Goal: Find specific page/section: Find specific page/section

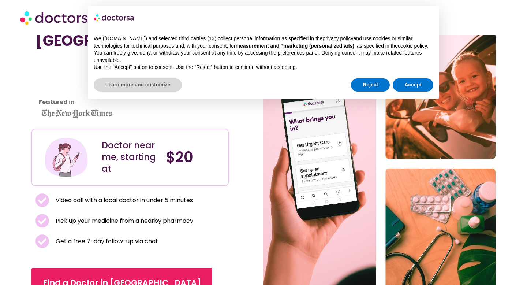
scroll to position [43, 0]
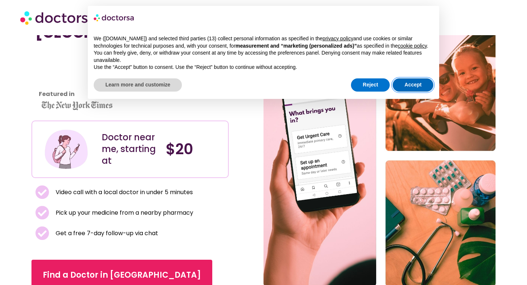
click at [417, 91] on button "Accept" at bounding box center [413, 84] width 41 height 13
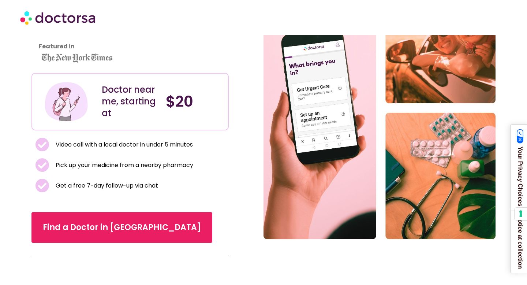
scroll to position [111, 0]
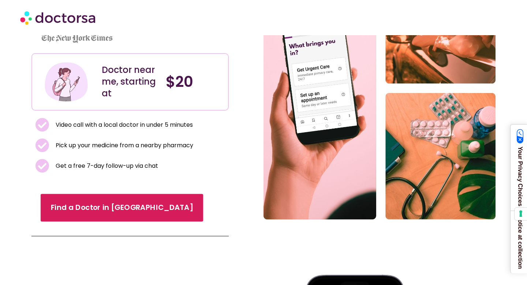
click at [102, 212] on span "Find a Doctor in [GEOGRAPHIC_DATA]" at bounding box center [122, 207] width 142 height 11
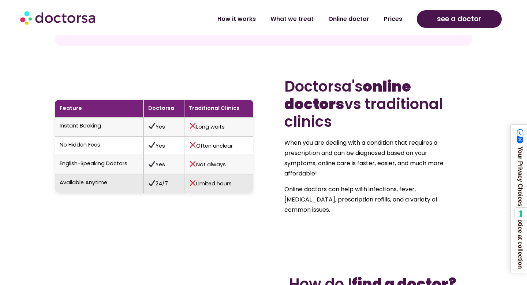
scroll to position [747, 0]
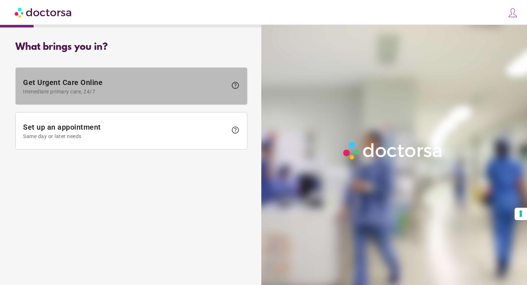
click at [205, 96] on span at bounding box center [131, 86] width 231 height 37
